Goal: Ask a question

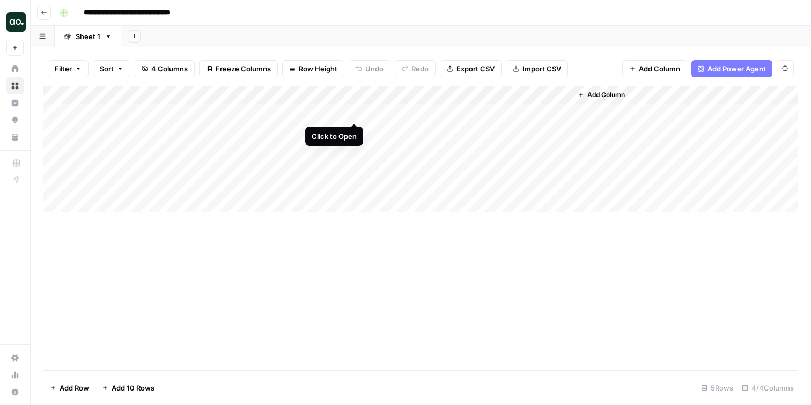
click at [355, 113] on div "Add Column" at bounding box center [420, 149] width 754 height 127
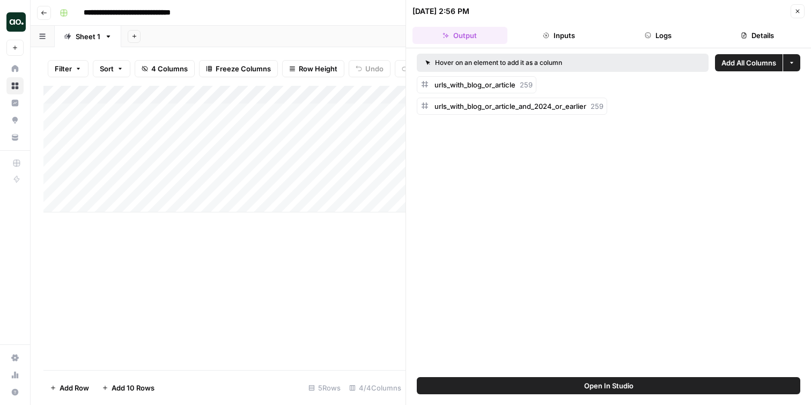
click at [796, 10] on icon "button" at bounding box center [797, 11] width 6 height 6
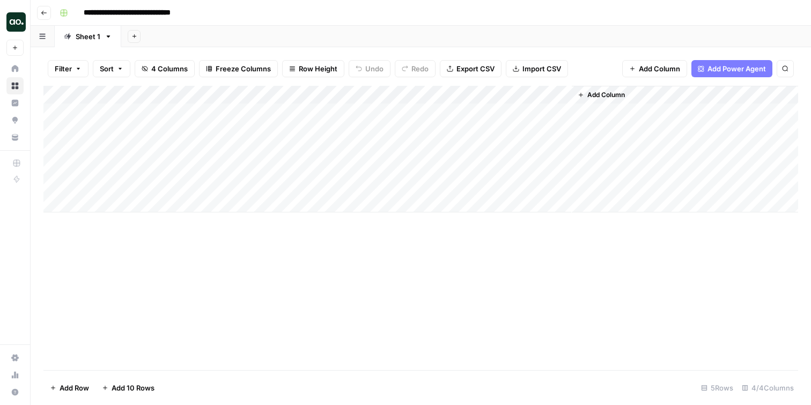
click at [39, 12] on button "Go back" at bounding box center [44, 13] width 14 height 14
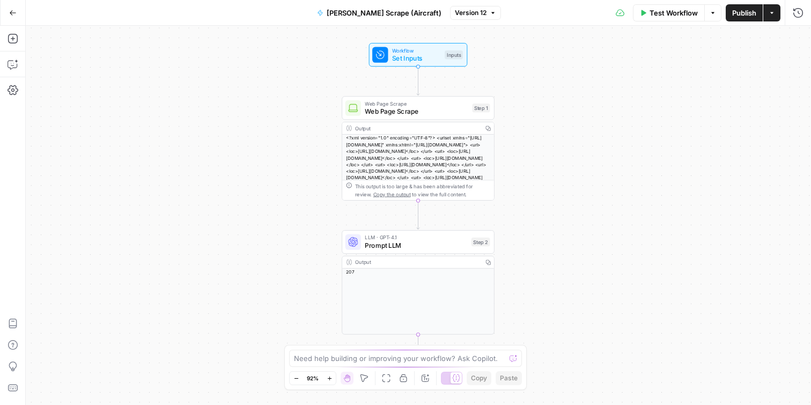
click at [411, 110] on span "Web Page Scrape" at bounding box center [416, 112] width 103 height 10
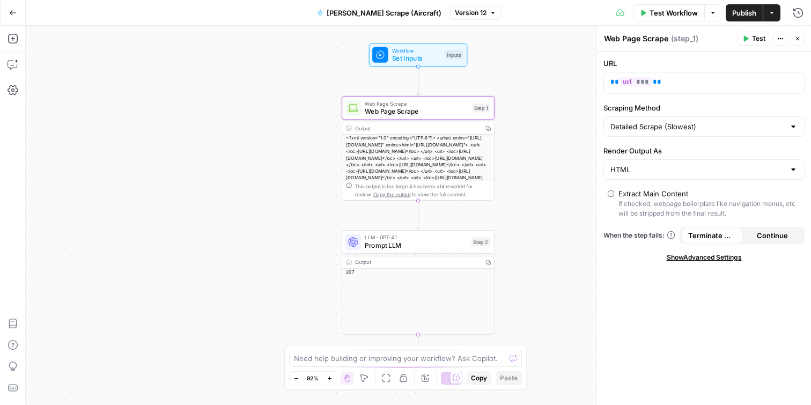
click at [441, 160] on div "<?xml version="1.0" encoding="UTF-8"?> <urlset xmlns="[URL][DOMAIN_NAME]" xmlns…" at bounding box center [418, 168] width 152 height 66
click at [449, 164] on div "<?xml version="1.0" encoding="UTF-8"?> <urlset xmlns="[URL][DOMAIN_NAME]" xmlns…" at bounding box center [418, 168] width 152 height 66
click at [443, 160] on div "<?xml version="1.0" encoding="UTF-8"?> <urlset xmlns="[URL][DOMAIN_NAME]" xmlns…" at bounding box center [418, 168] width 152 height 66
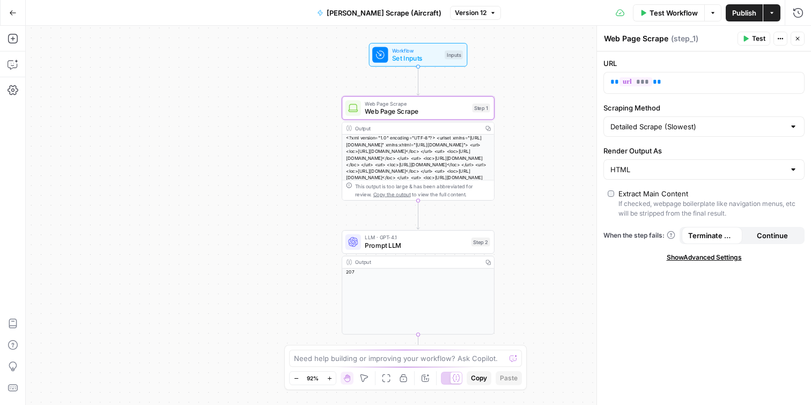
click at [443, 160] on div "<?xml version="1.0" encoding="UTF-8"?> <urlset xmlns="[URL][DOMAIN_NAME]" xmlns…" at bounding box center [418, 168] width 152 height 66
click at [382, 195] on span "Copy the output" at bounding box center [392, 194] width 38 height 6
click at [401, 247] on span "Prompt LLM" at bounding box center [416, 245] width 102 height 10
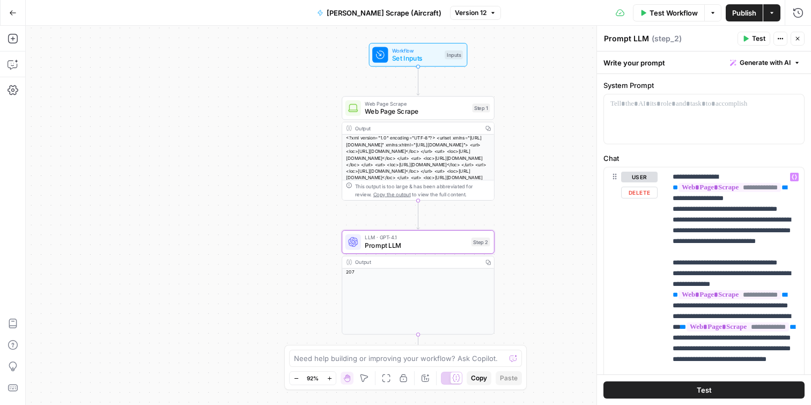
scroll to position [31, 0]
drag, startPoint x: 721, startPoint y: 262, endPoint x: 775, endPoint y: 231, distance: 62.7
click at [775, 231] on p "**********" at bounding box center [734, 326] width 125 height 311
click at [719, 253] on p "**********" at bounding box center [734, 326] width 125 height 311
drag, startPoint x: 729, startPoint y: 259, endPoint x: 723, endPoint y: 242, distance: 18.1
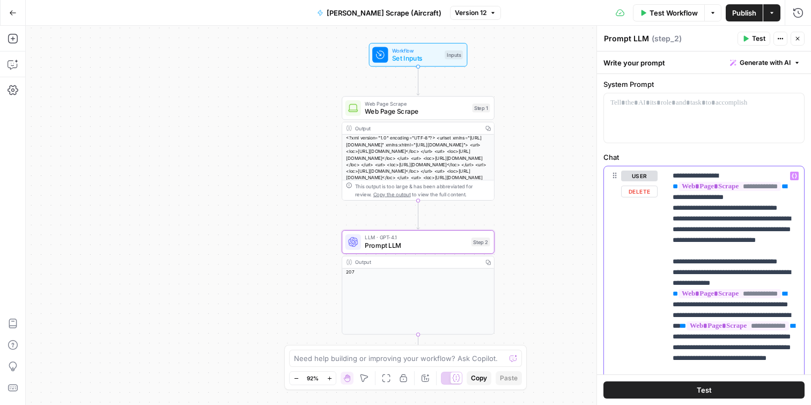
click at [723, 242] on p "**********" at bounding box center [734, 326] width 125 height 311
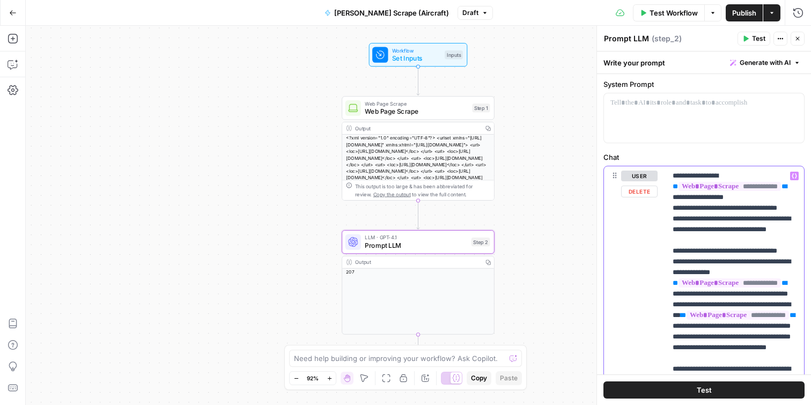
drag, startPoint x: 722, startPoint y: 251, endPoint x: 676, endPoint y: 231, distance: 50.9
click at [676, 231] on p "**********" at bounding box center [734, 321] width 125 height 300
copy p "**********"
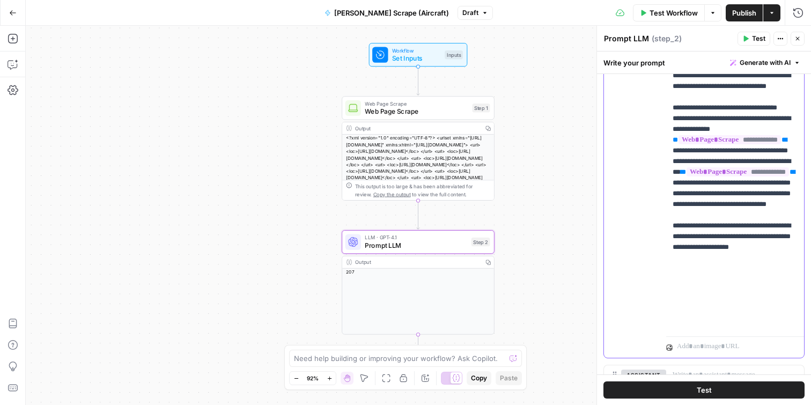
scroll to position [174, 0]
drag, startPoint x: 726, startPoint y: 269, endPoint x: 692, endPoint y: 236, distance: 46.7
click at [692, 236] on p "**********" at bounding box center [734, 177] width 125 height 300
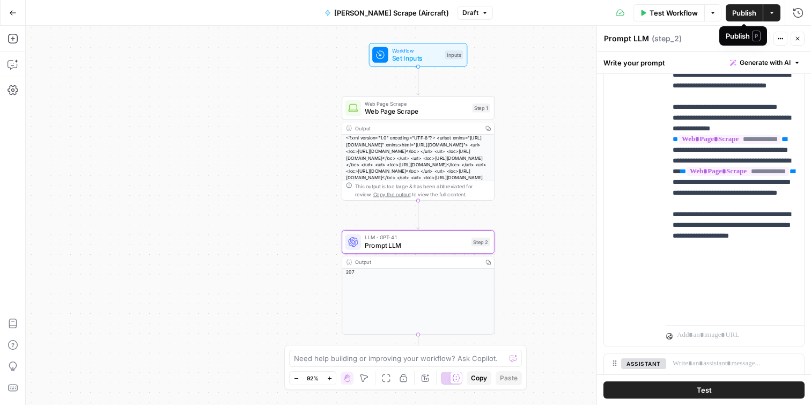
click at [742, 9] on span "Publish" at bounding box center [744, 13] width 24 height 11
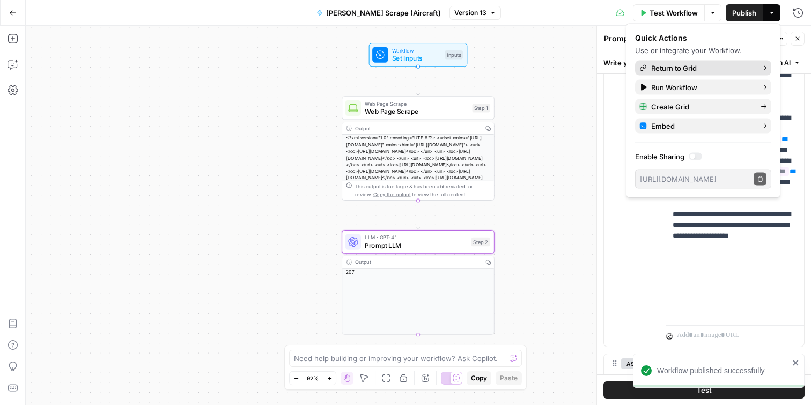
click at [706, 65] on span "Return to Grid" at bounding box center [701, 68] width 101 height 11
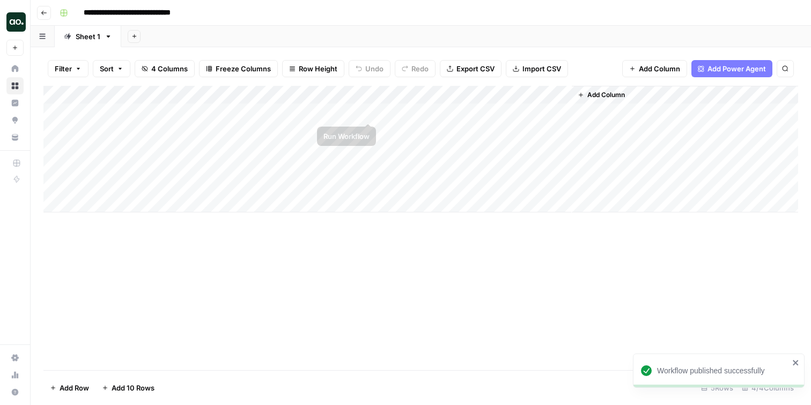
click at [368, 112] on div "Add Column" at bounding box center [420, 149] width 754 height 127
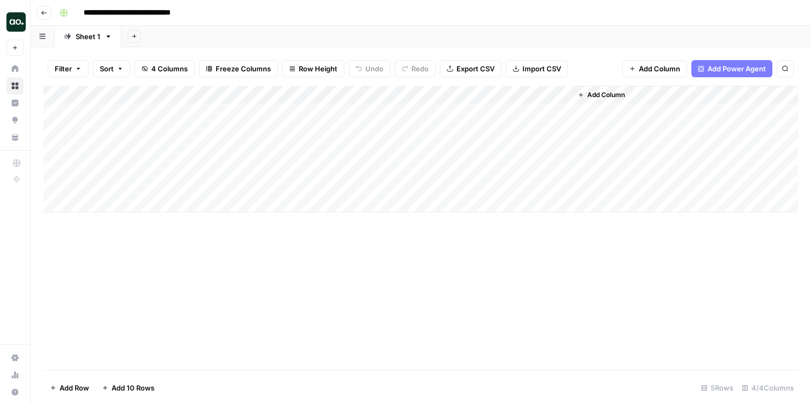
click at [352, 113] on div "Add Column" at bounding box center [420, 149] width 754 height 127
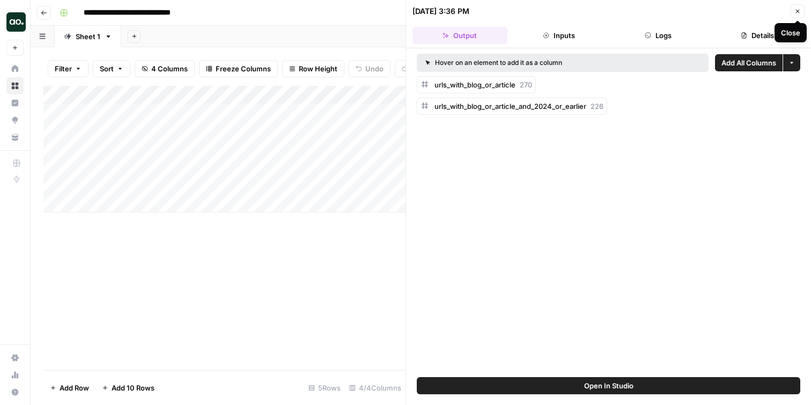
click at [800, 11] on span "Close" at bounding box center [800, 11] width 1 height 1
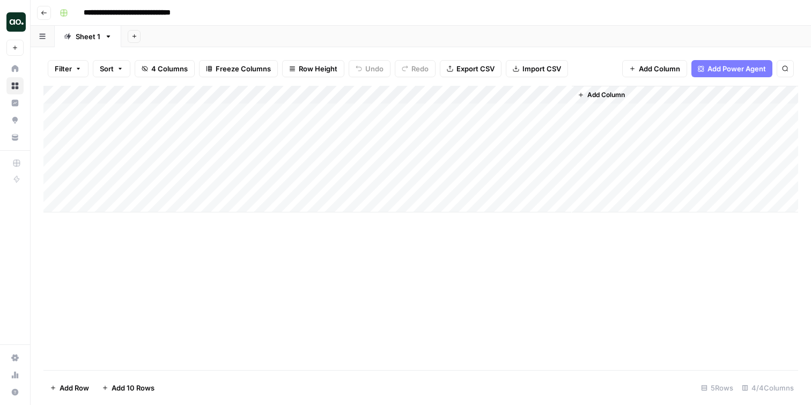
click at [46, 6] on button "Go back" at bounding box center [44, 13] width 14 height 14
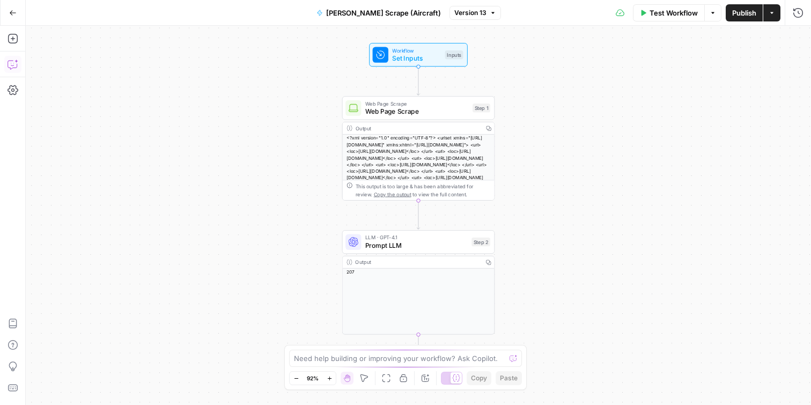
click at [13, 59] on icon "button" at bounding box center [13, 64] width 11 height 11
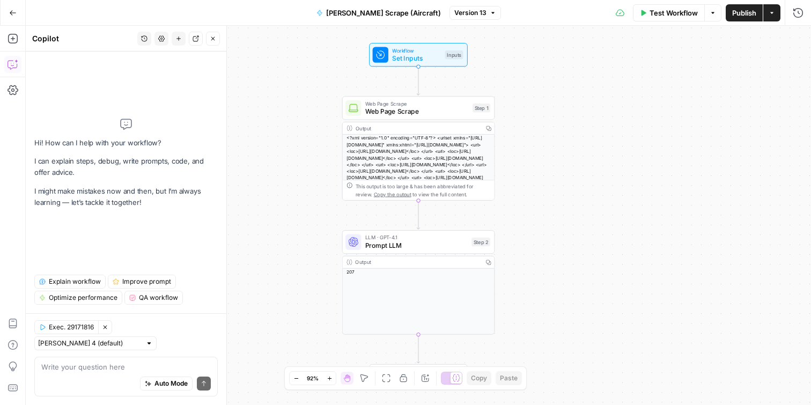
click at [107, 362] on textarea at bounding box center [125, 366] width 169 height 11
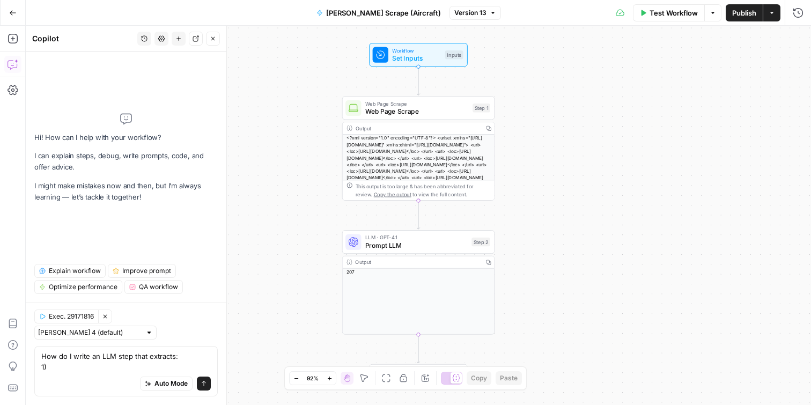
click at [176, 354] on textarea "How do I write an LLM step that extracts: 1)" at bounding box center [125, 361] width 169 height 21
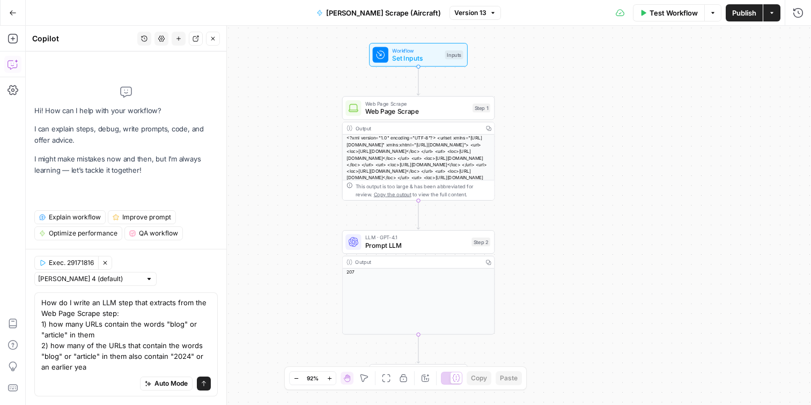
type textarea "How do I write an LLM step that extracts from the Web Page Scrape step: 1) how …"
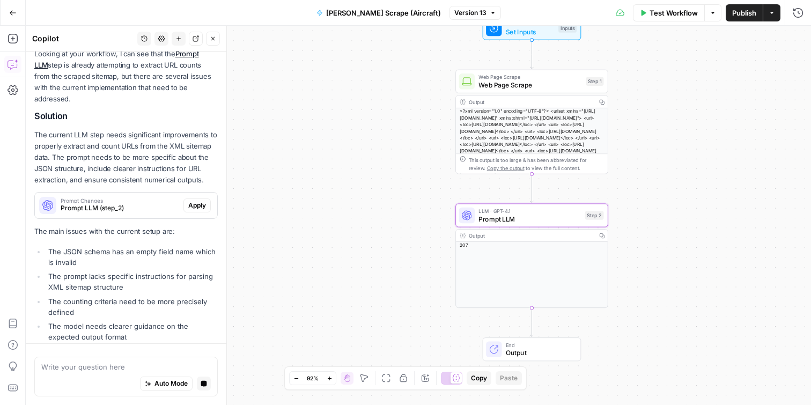
scroll to position [219, 0]
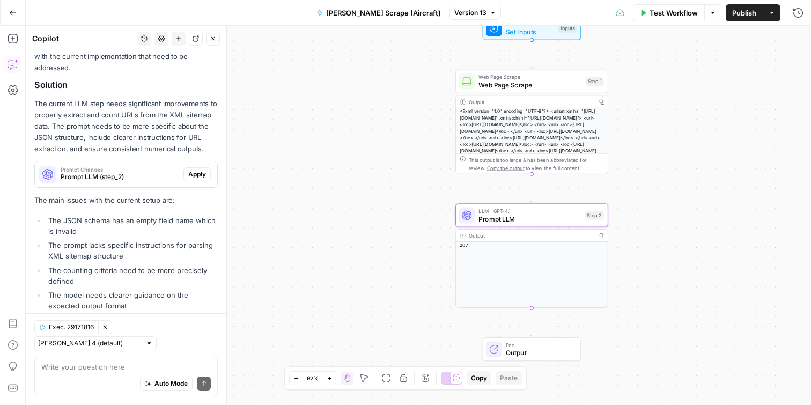
click at [197, 169] on span "Apply" at bounding box center [197, 174] width 18 height 10
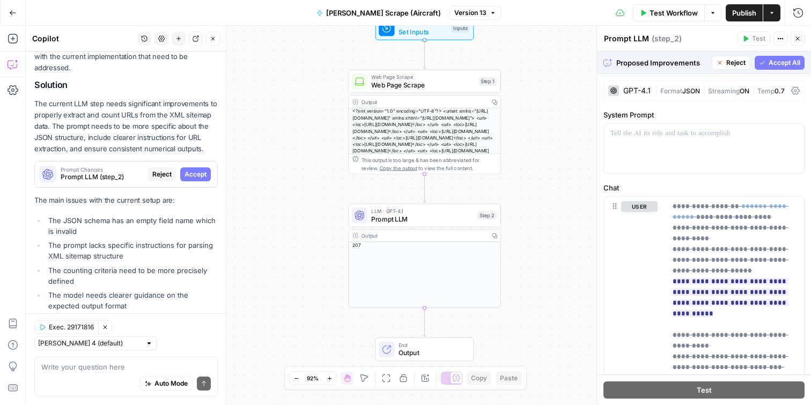
click at [788, 61] on span "Accept All" at bounding box center [784, 63] width 32 height 10
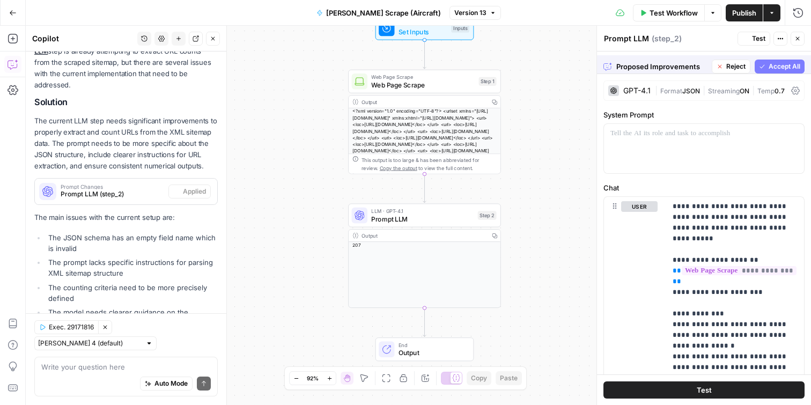
scroll to position [236, 0]
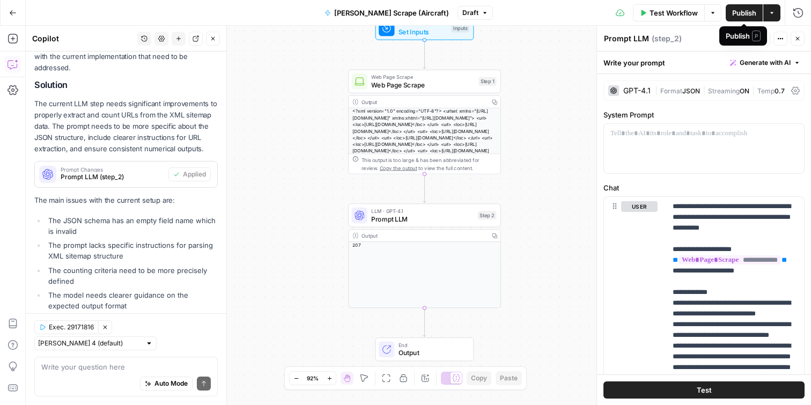
click at [739, 12] on span "Publish" at bounding box center [744, 13] width 24 height 11
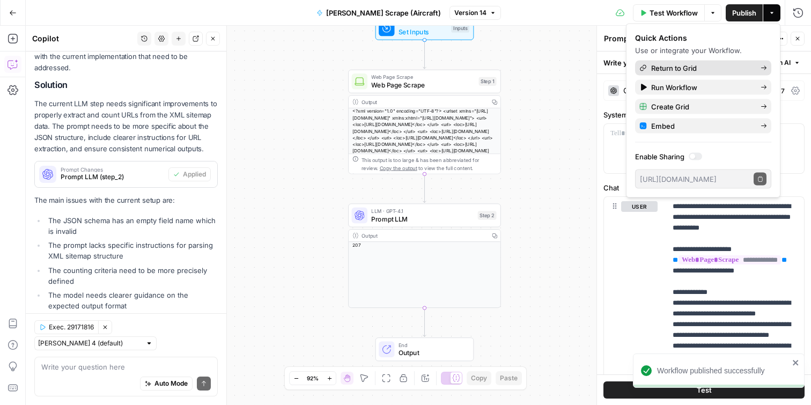
click at [692, 66] on span "Return to Grid" at bounding box center [701, 68] width 101 height 11
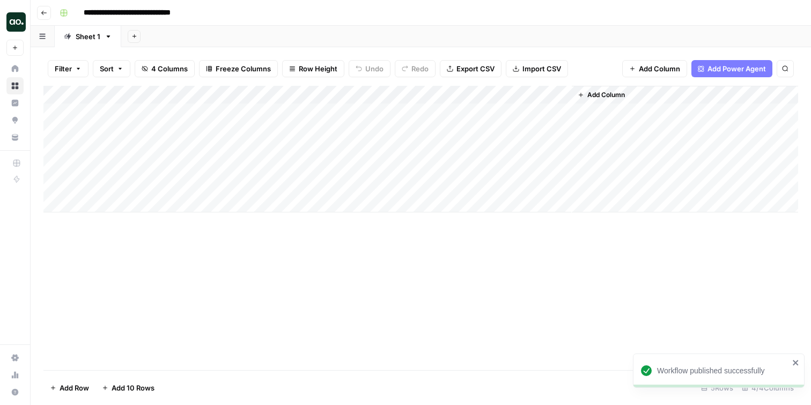
click at [280, 111] on div "Add Column" at bounding box center [420, 149] width 754 height 127
click at [369, 111] on div "Add Column" at bounding box center [420, 149] width 754 height 127
click at [703, 97] on div "Add Column" at bounding box center [420, 149] width 754 height 127
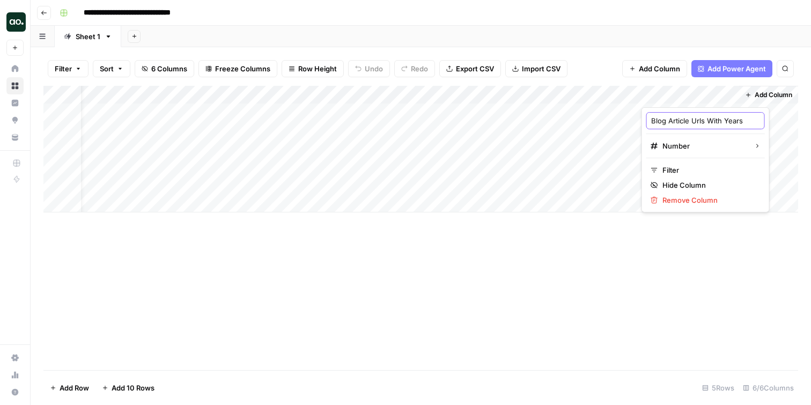
click at [694, 119] on input "Blog Article Urls With Years" at bounding box center [705, 120] width 109 height 11
click at [499, 244] on div "Add Column" at bounding box center [420, 228] width 754 height 284
click at [442, 95] on div "Add Column" at bounding box center [420, 149] width 754 height 127
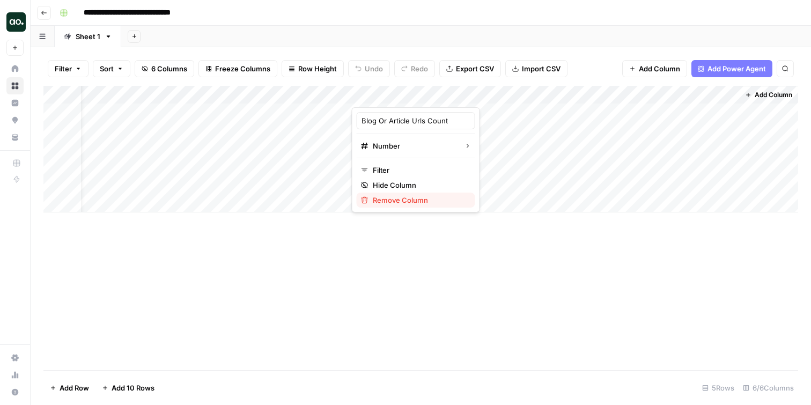
click at [403, 199] on span "Remove Column" at bounding box center [420, 200] width 94 height 11
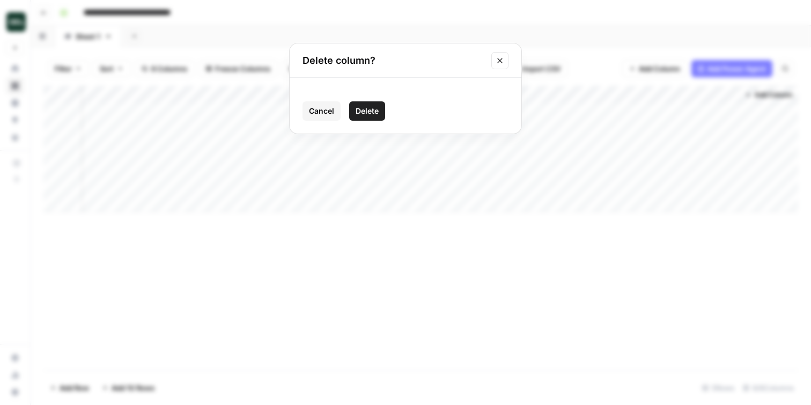
click at [371, 115] on span "Delete" at bounding box center [367, 111] width 23 height 11
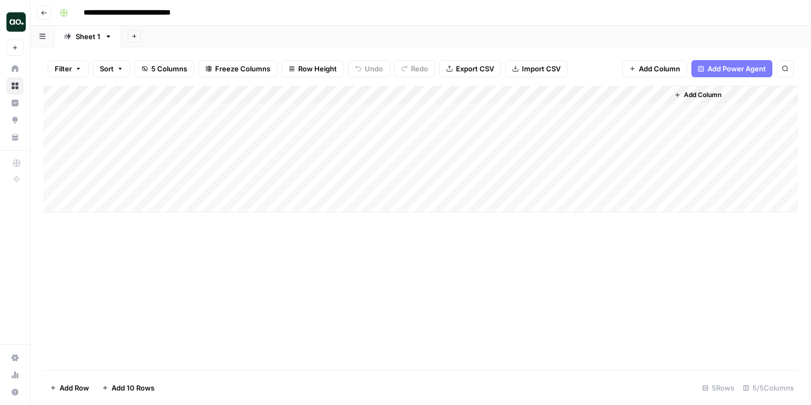
click at [468, 95] on div "Add Column" at bounding box center [420, 149] width 754 height 127
click at [423, 196] on span "Remove Column" at bounding box center [446, 200] width 94 height 11
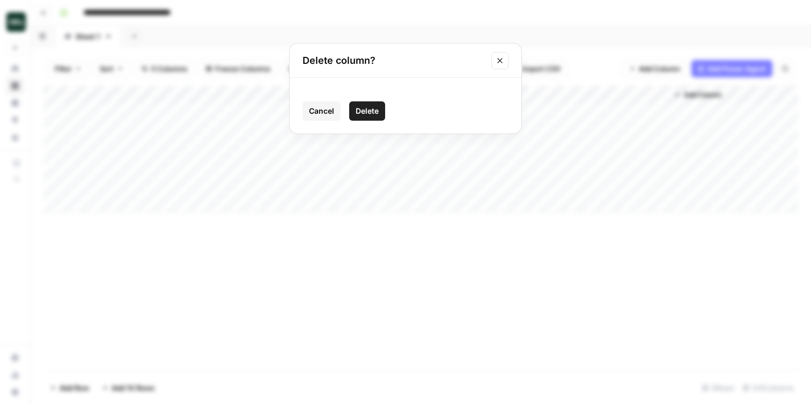
click at [367, 114] on span "Delete" at bounding box center [367, 111] width 23 height 11
